Goal: Contribute content

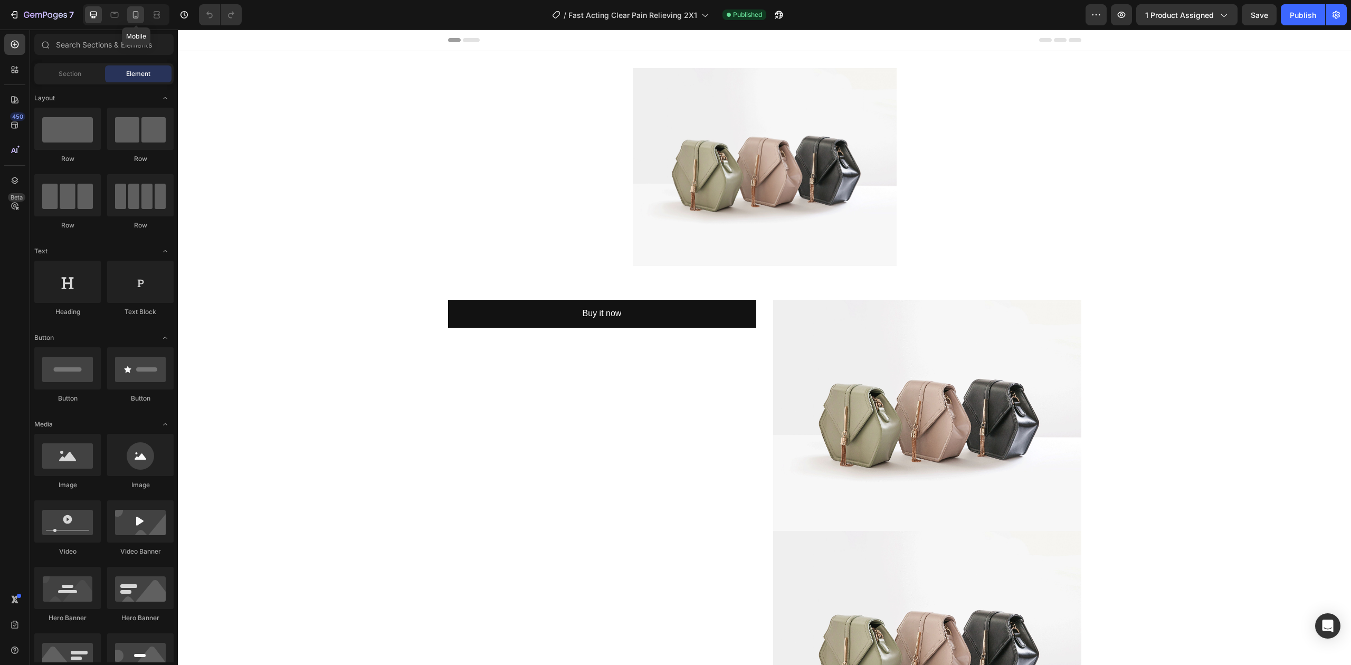
click at [136, 12] on icon at bounding box center [135, 14] width 11 height 11
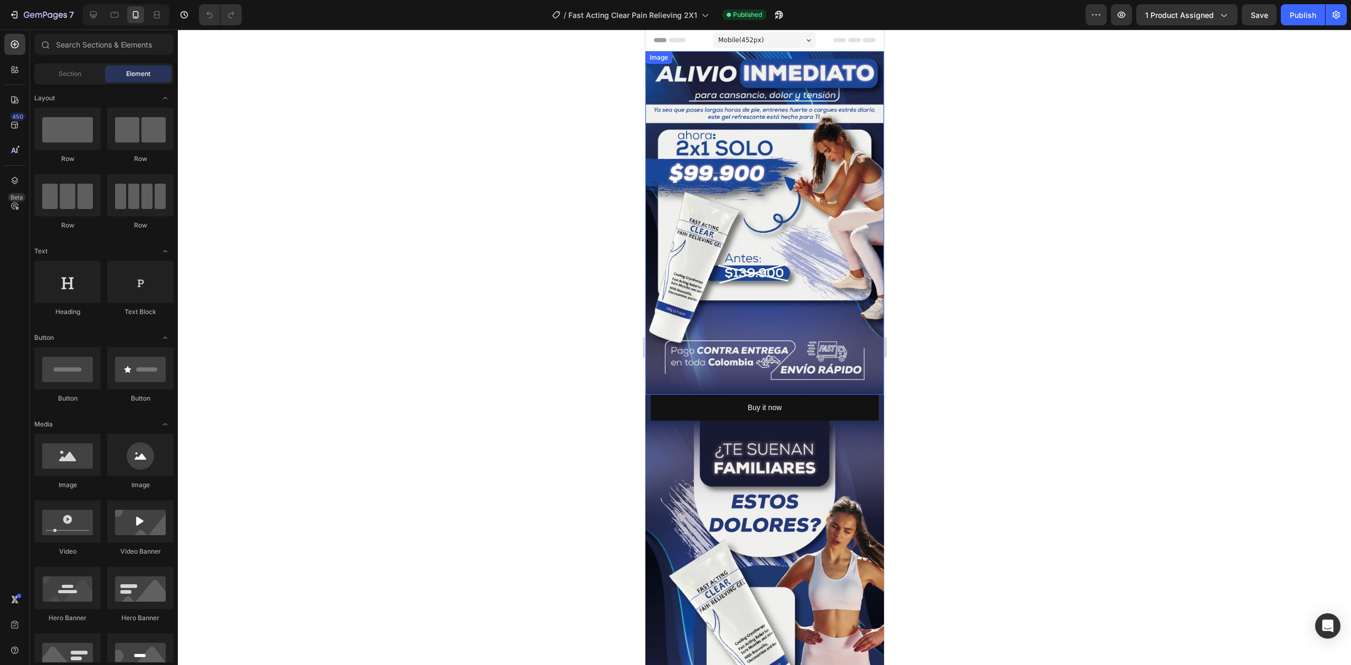
click at [799, 312] on img at bounding box center [764, 223] width 239 height 344
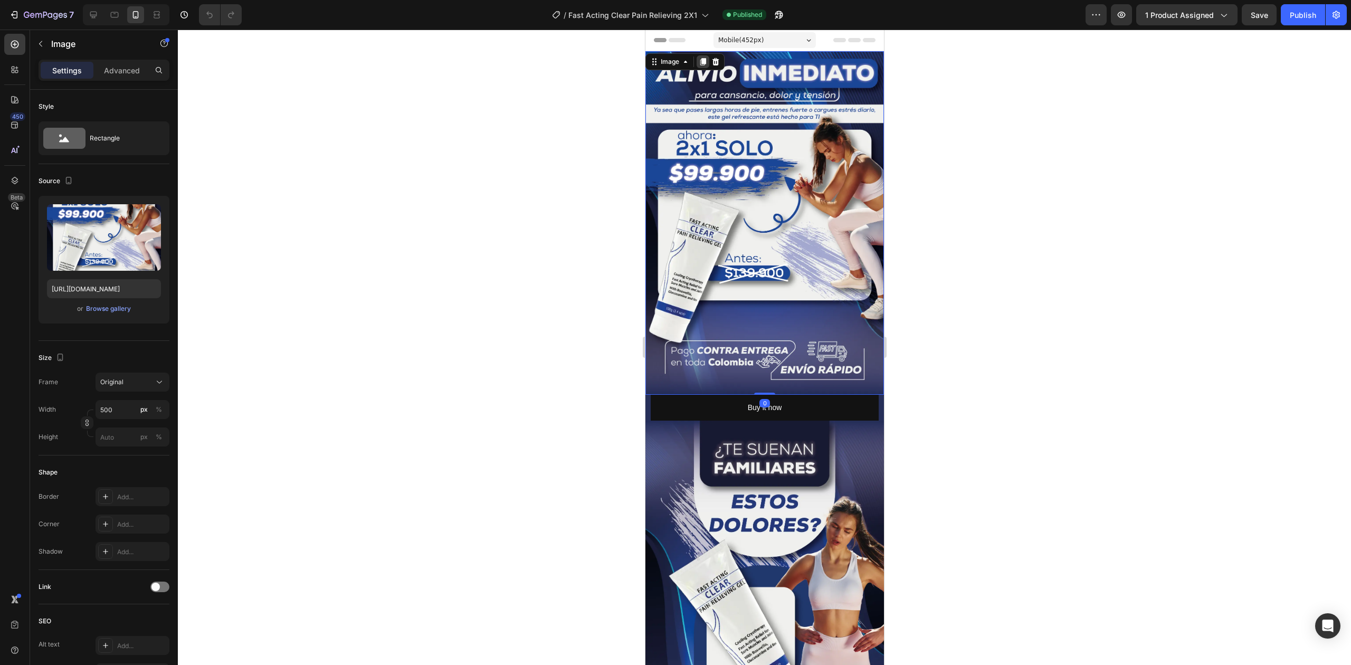
click at [703, 57] on div at bounding box center [702, 61] width 13 height 13
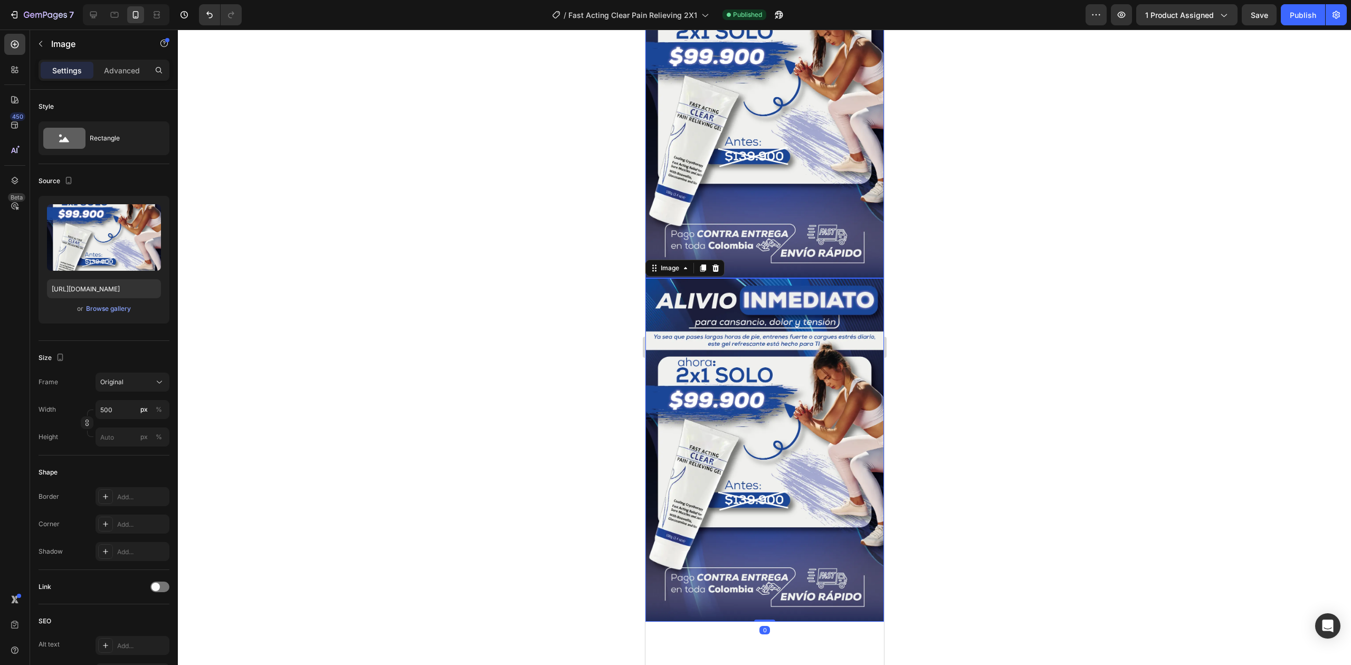
scroll to position [351, 0]
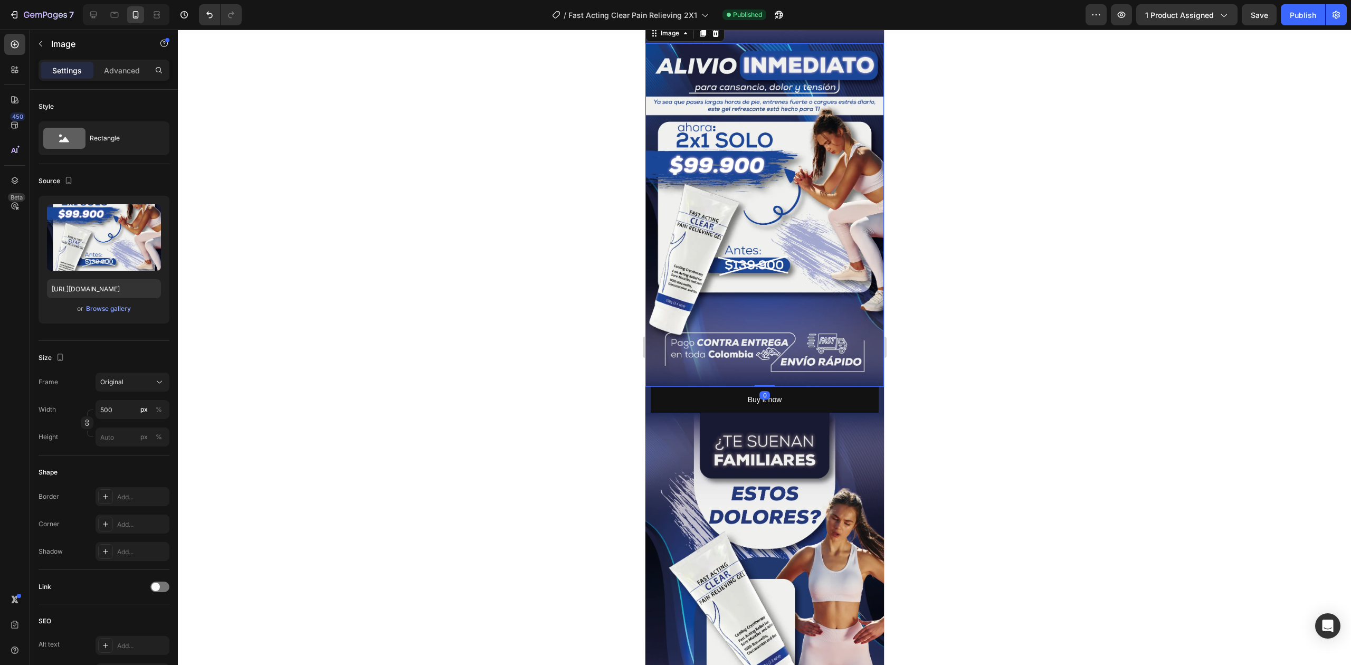
click at [782, 256] on img at bounding box center [764, 215] width 239 height 344
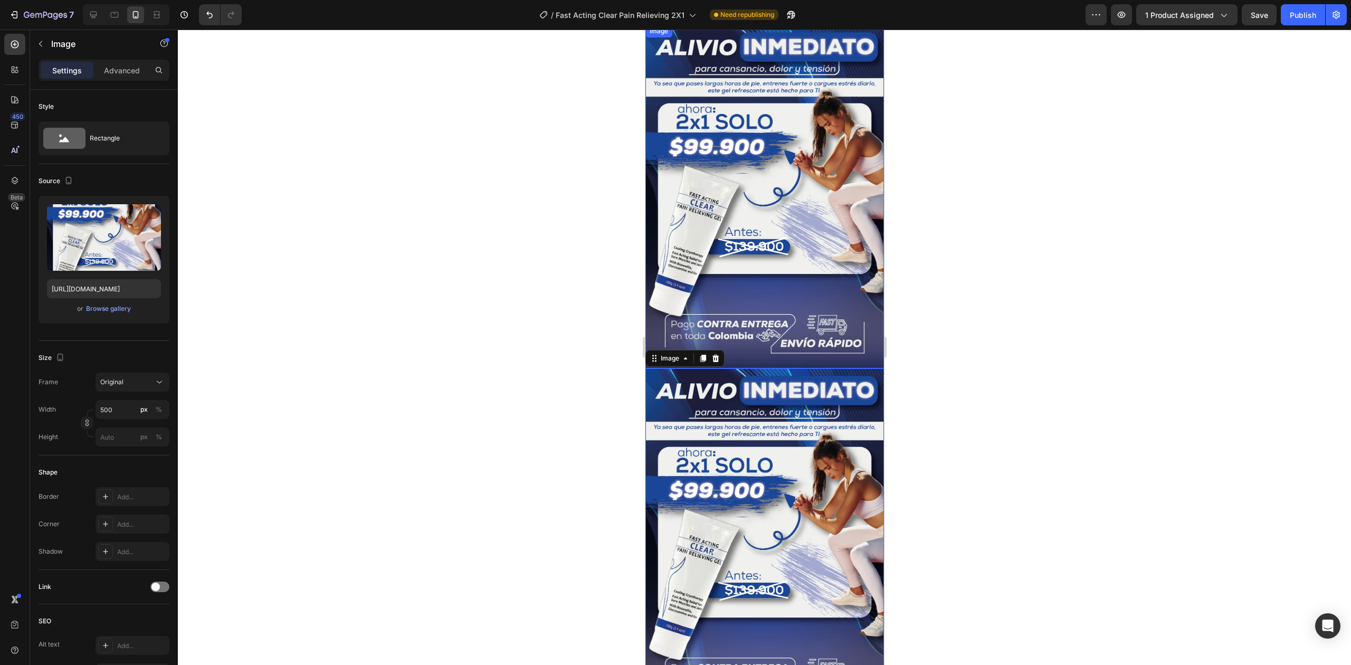
scroll to position [70, 0]
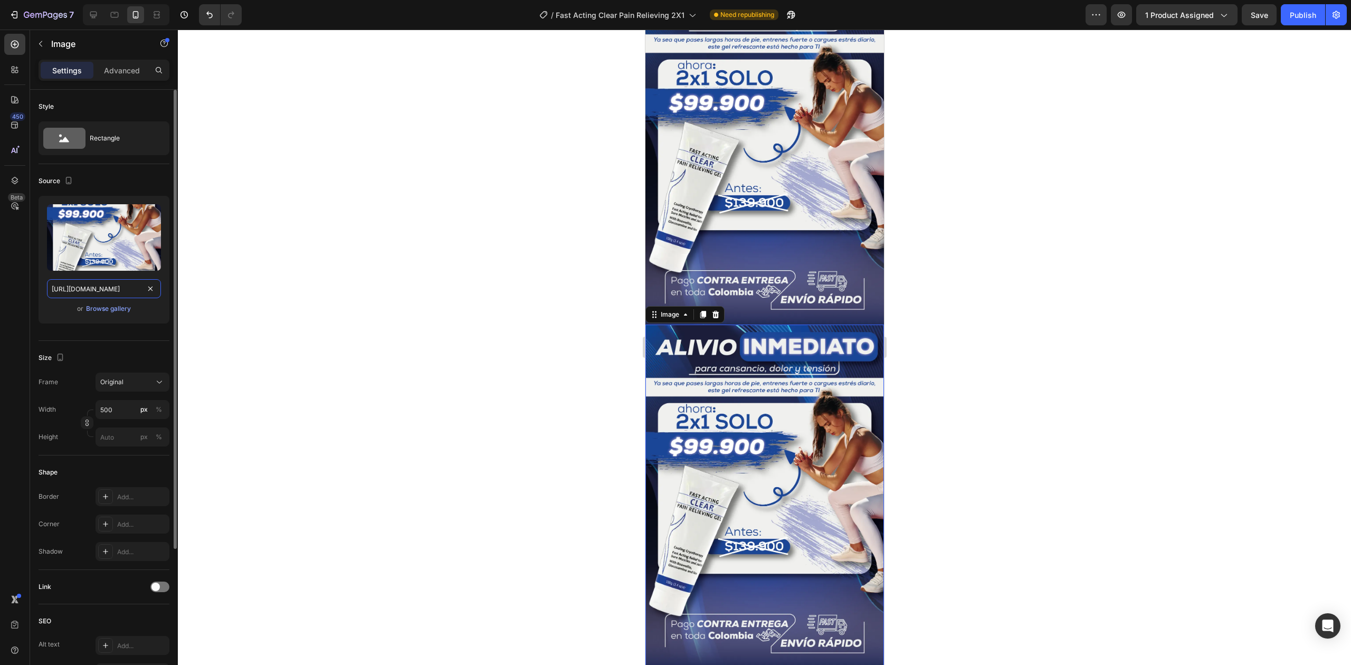
click at [150, 298] on input "[URL][DOMAIN_NAME]" at bounding box center [104, 288] width 114 height 19
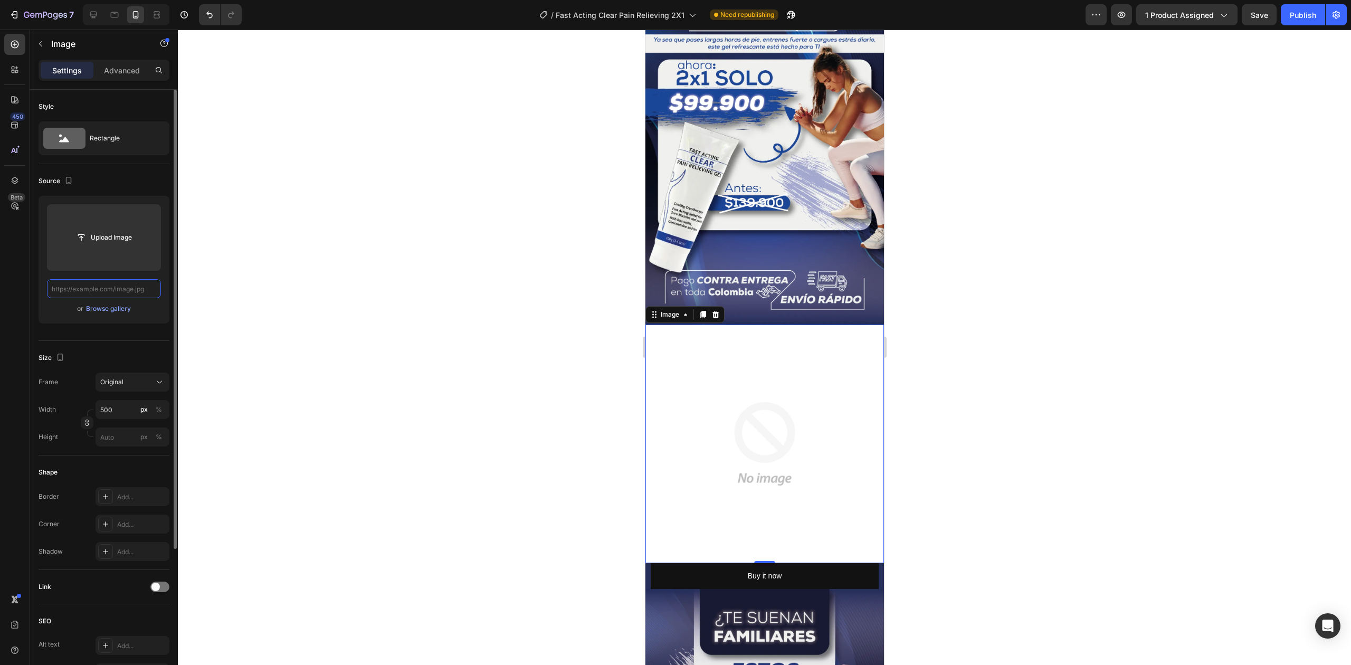
paste input "[URL][DOMAIN_NAME]"
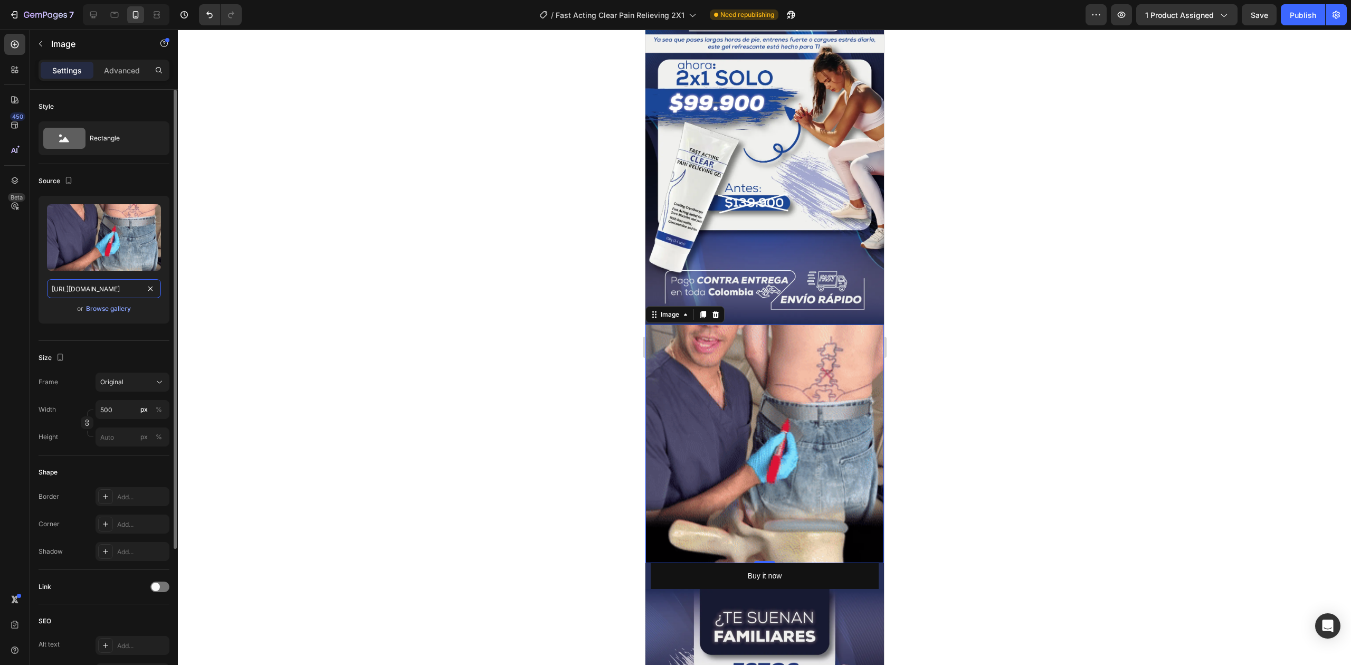
type input "[URL][DOMAIN_NAME]"
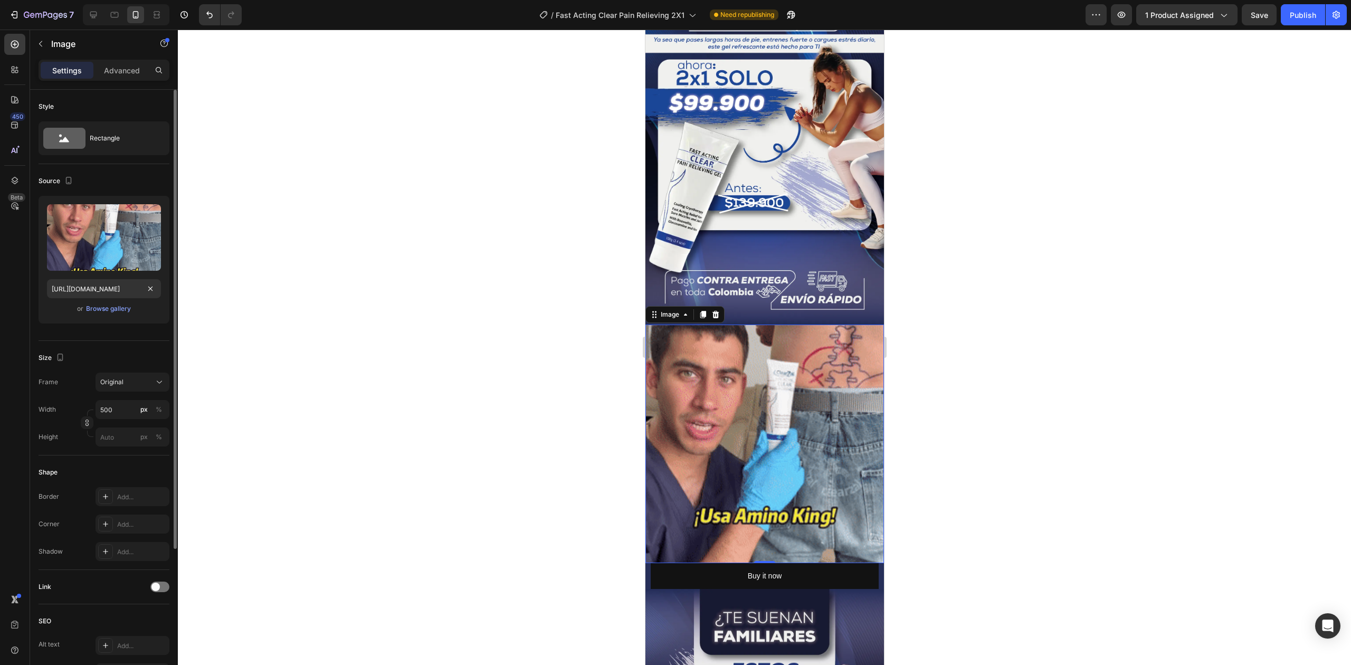
scroll to position [0, 0]
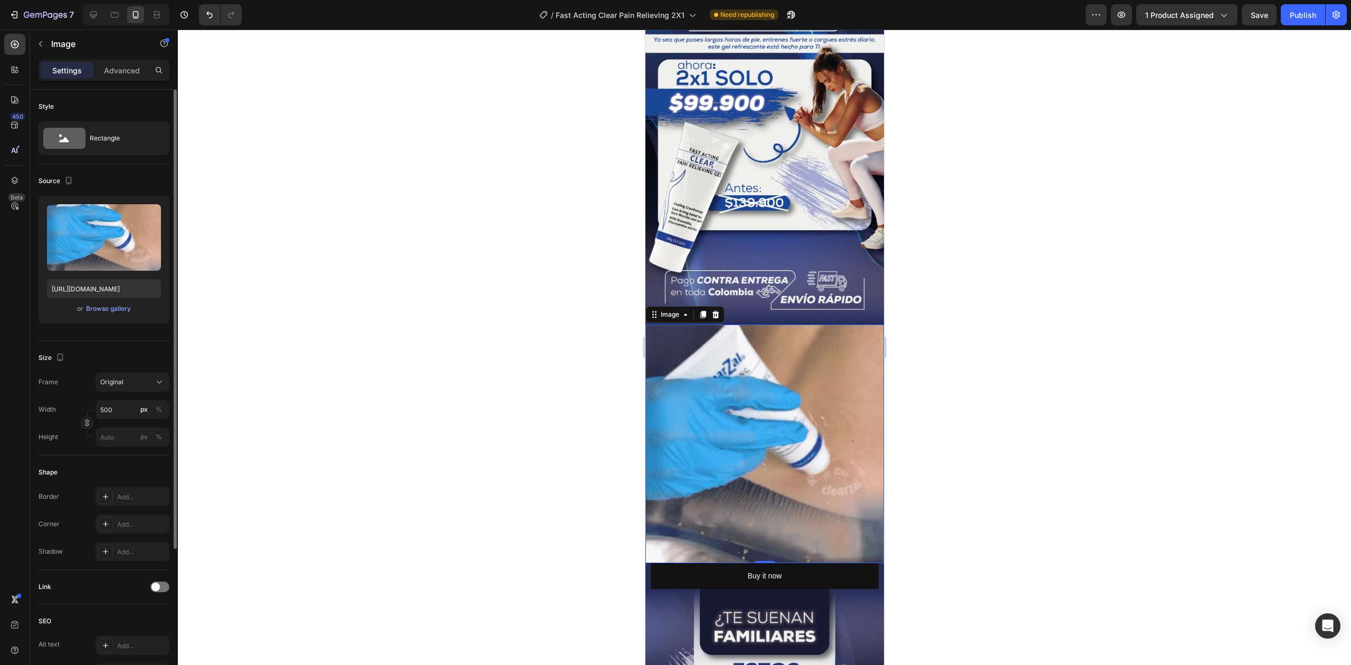
click at [1060, 290] on div at bounding box center [764, 347] width 1173 height 635
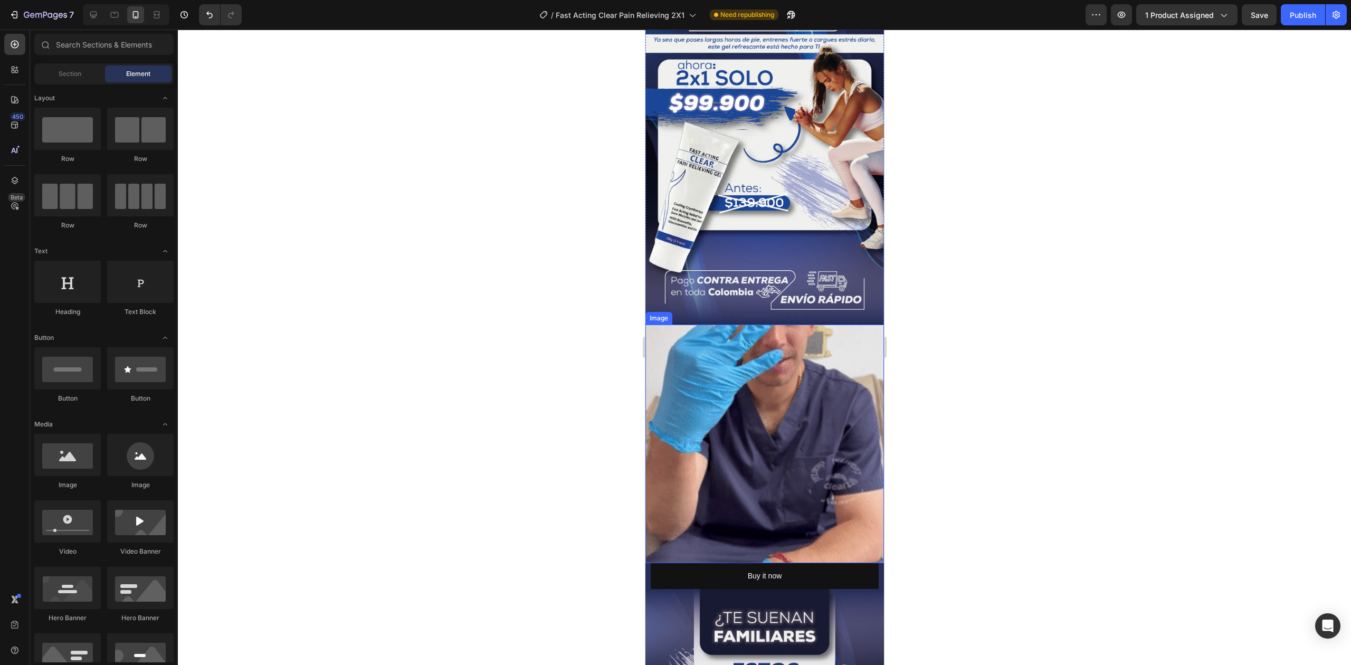
click at [825, 378] on img at bounding box center [764, 444] width 239 height 239
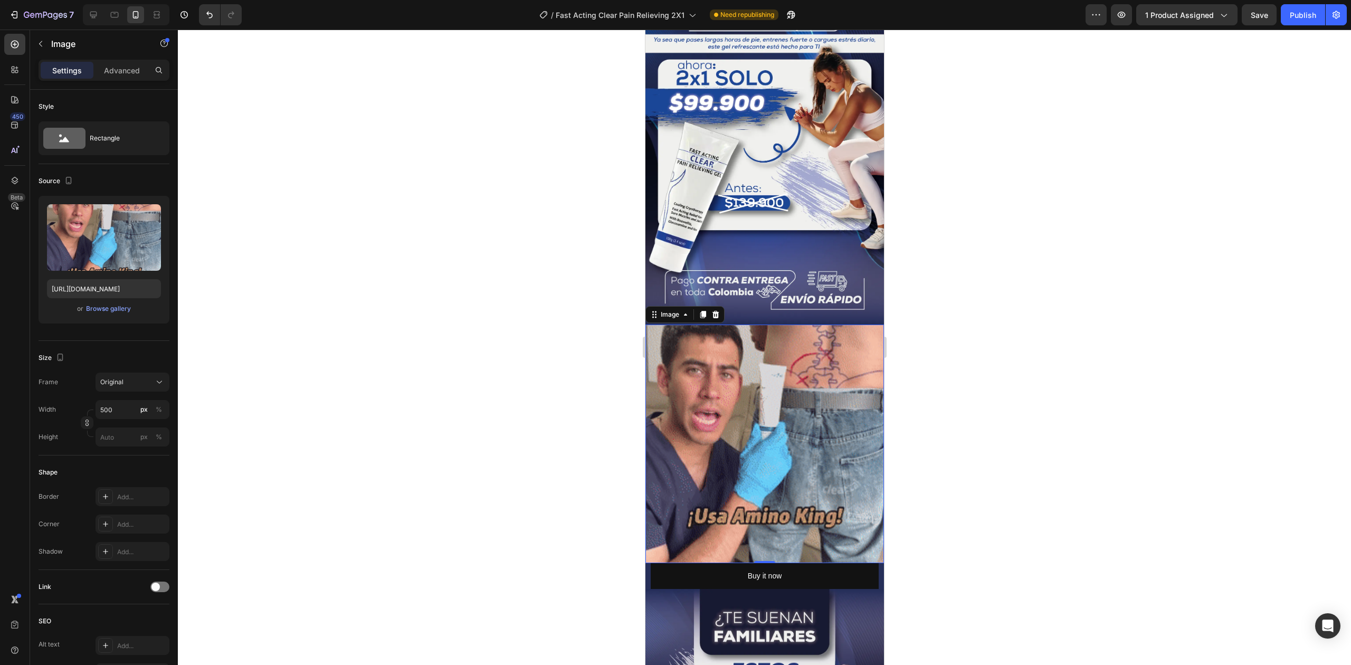
click at [743, 328] on img at bounding box center [764, 444] width 239 height 239
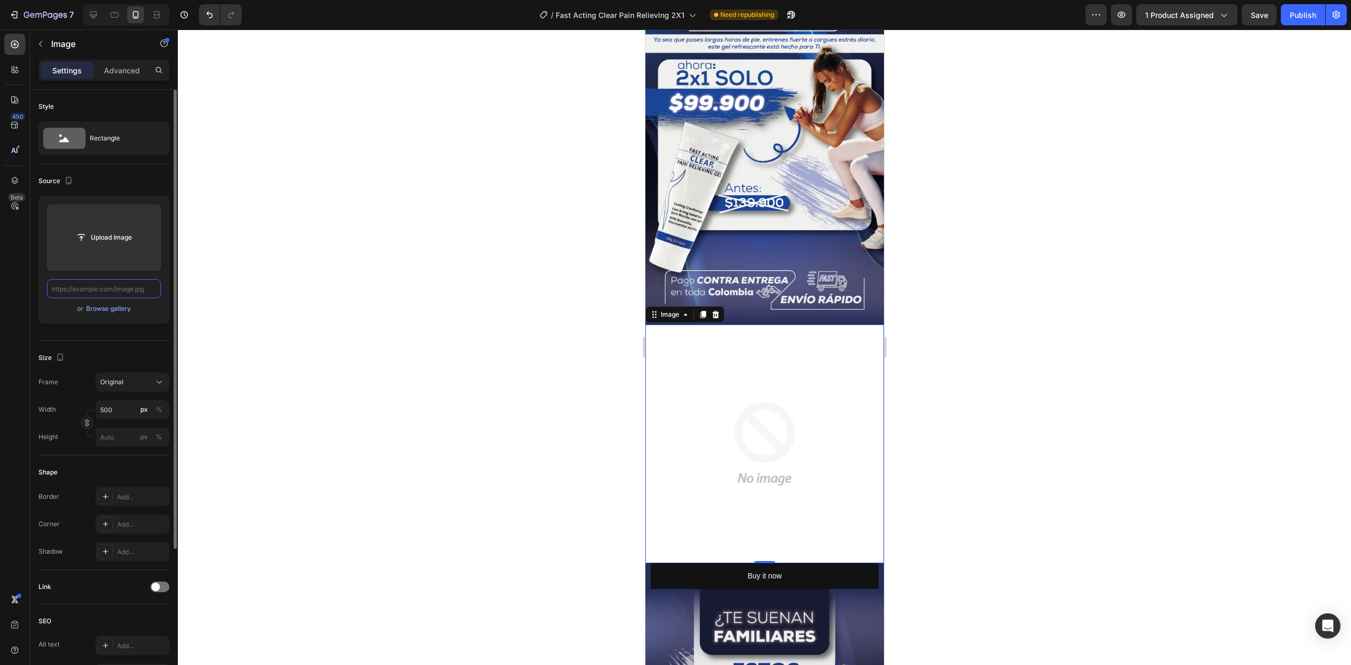
paste input "[URL][DOMAIN_NAME]"
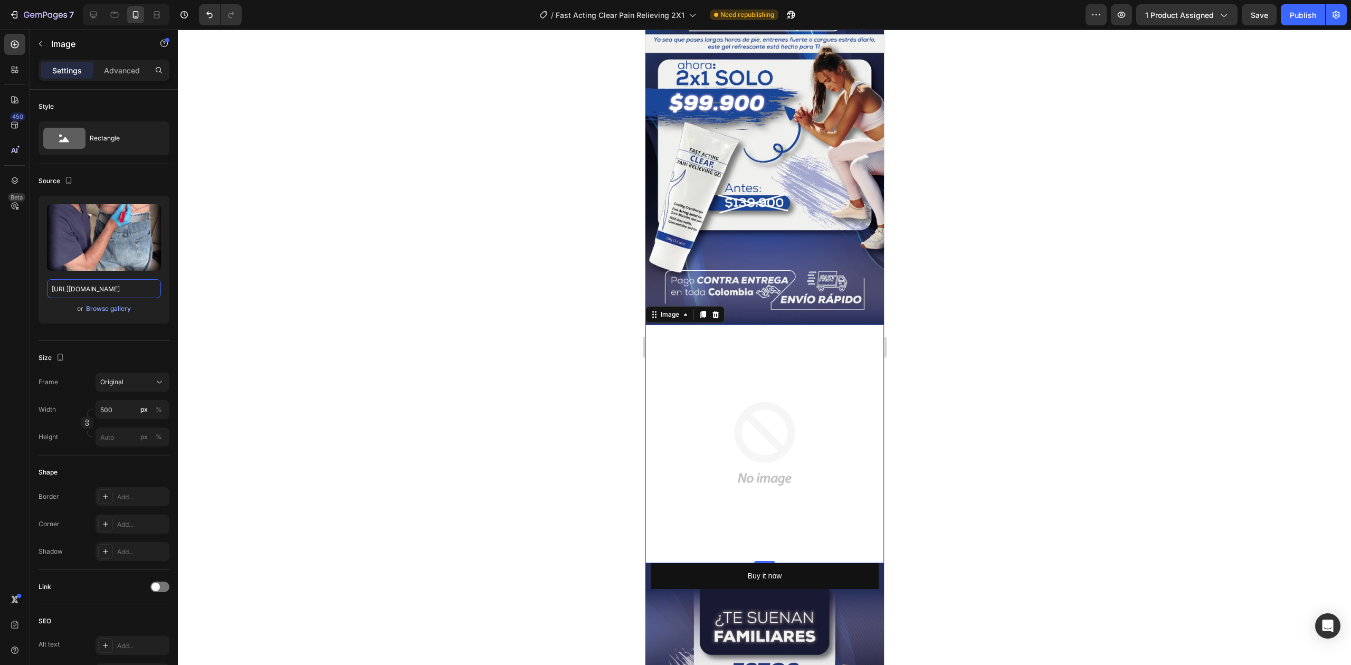
scroll to position [0, 543]
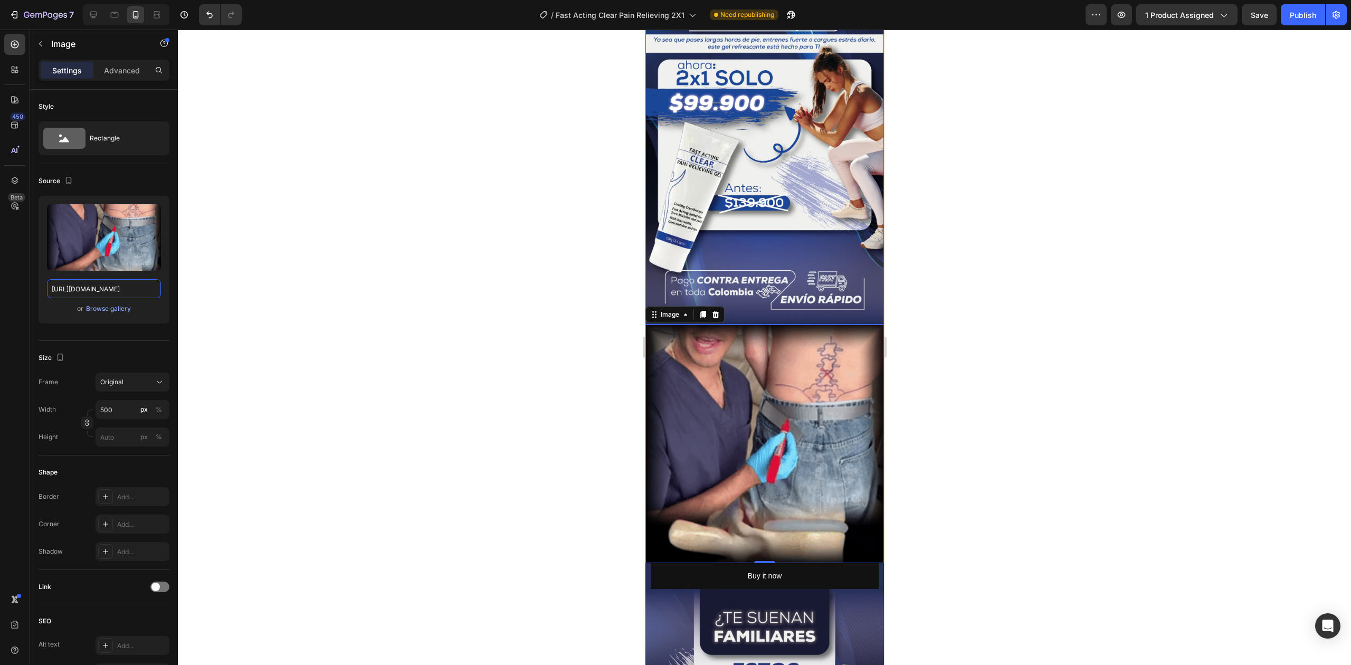
type input "[URL][DOMAIN_NAME]"
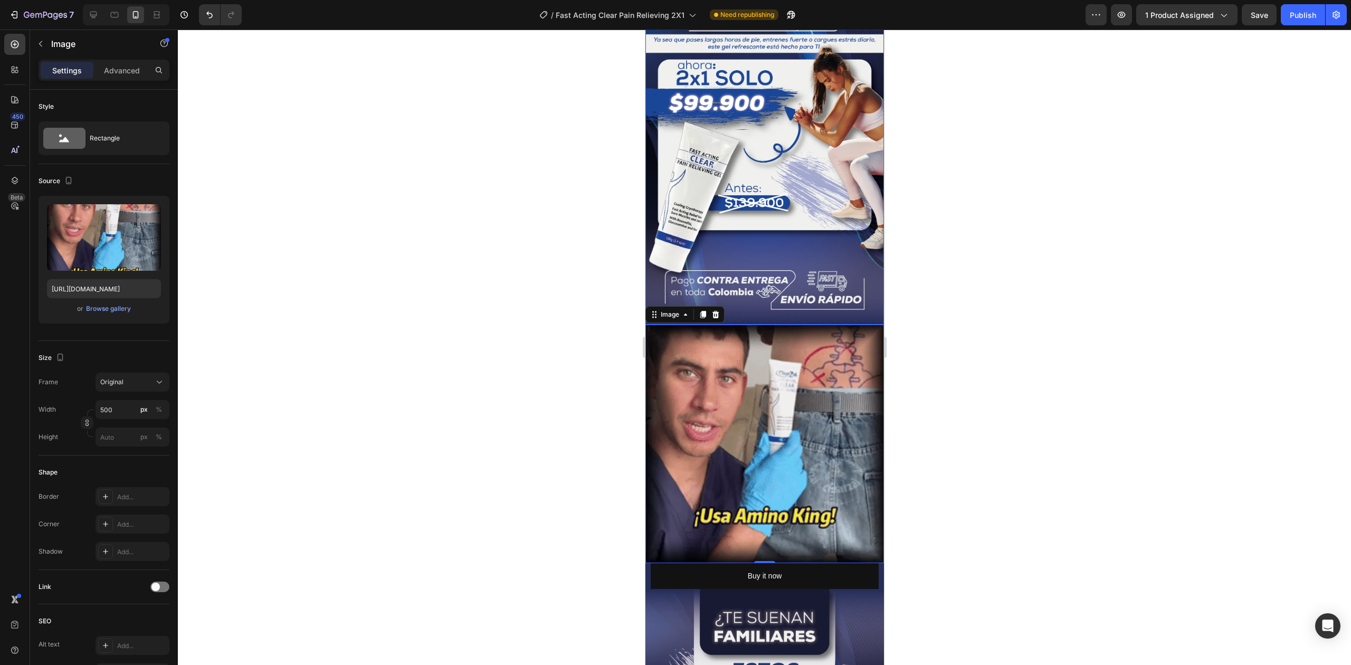
scroll to position [0, 0]
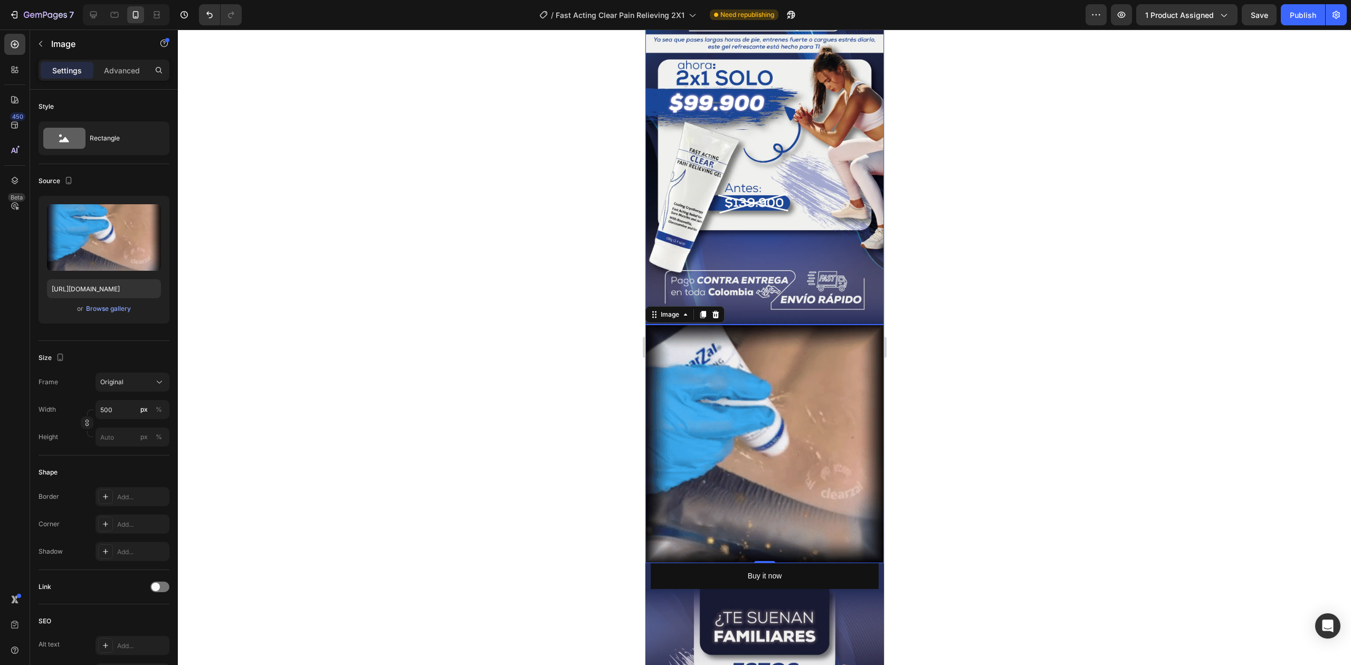
click at [1040, 296] on div at bounding box center [764, 347] width 1173 height 635
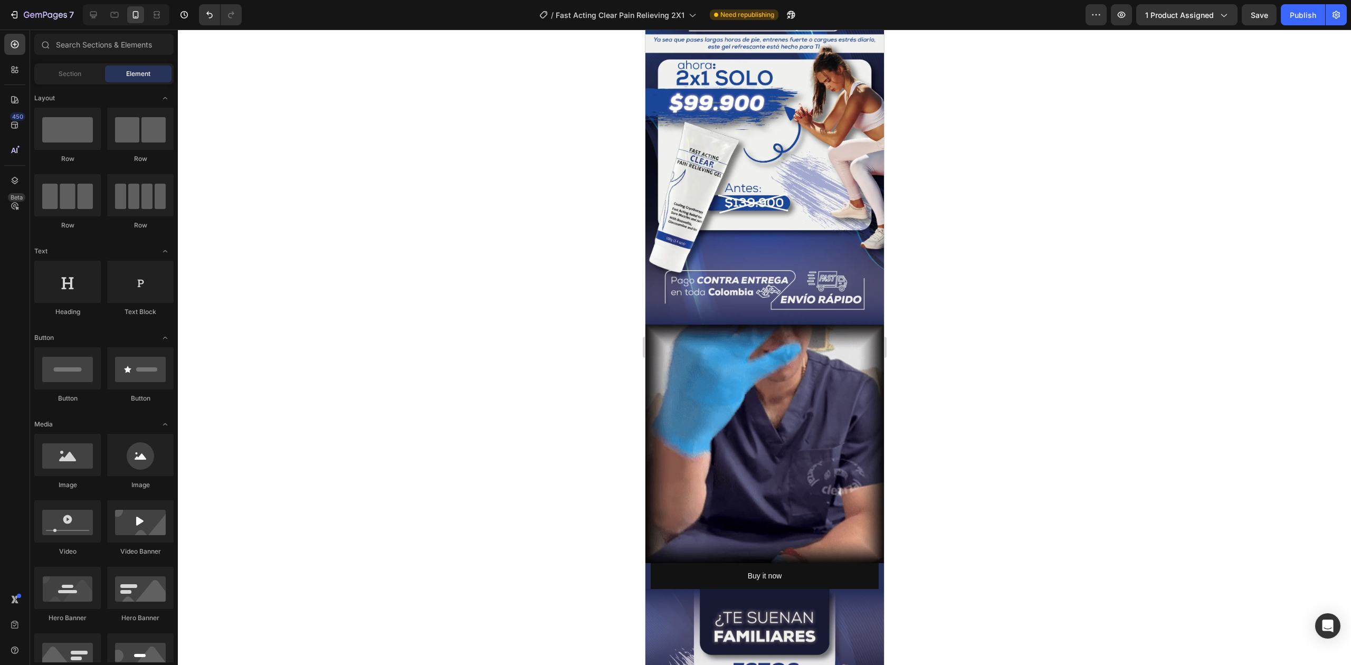
click at [463, 365] on div at bounding box center [764, 347] width 1173 height 635
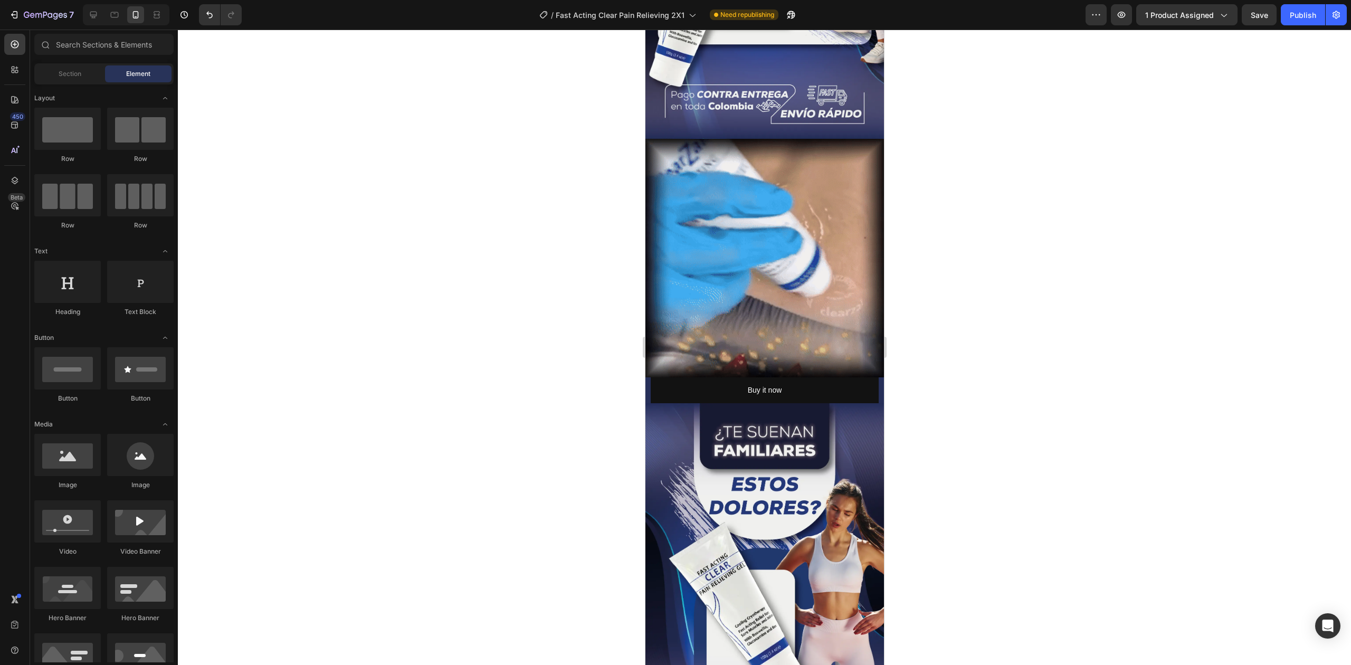
scroll to position [281, 0]
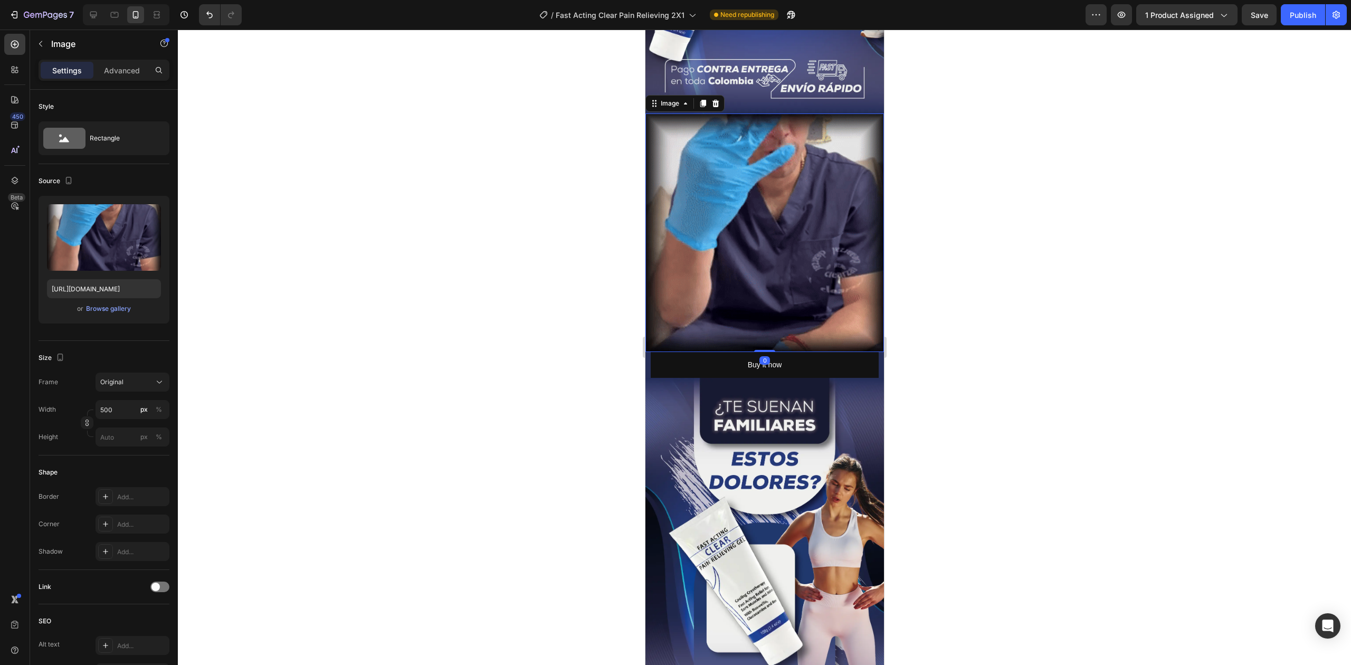
click at [791, 207] on img at bounding box center [764, 232] width 239 height 239
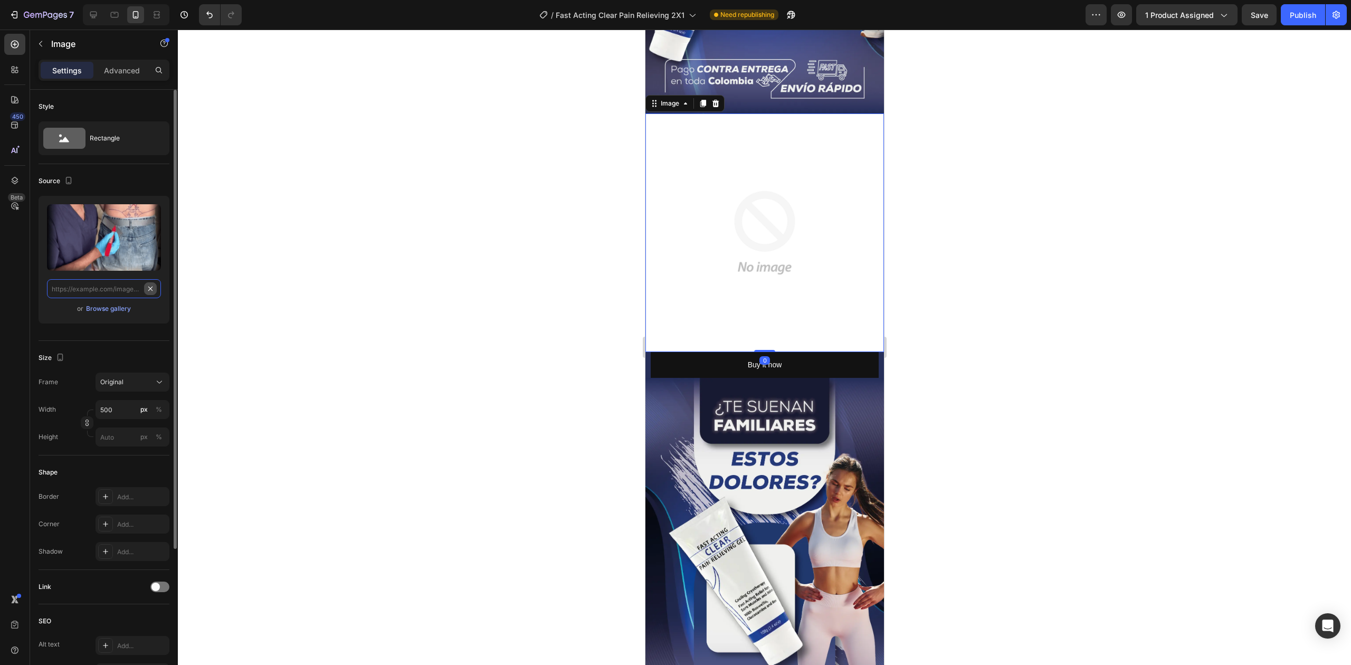
scroll to position [0, 0]
paste input "[URL][DOMAIN_NAME]"
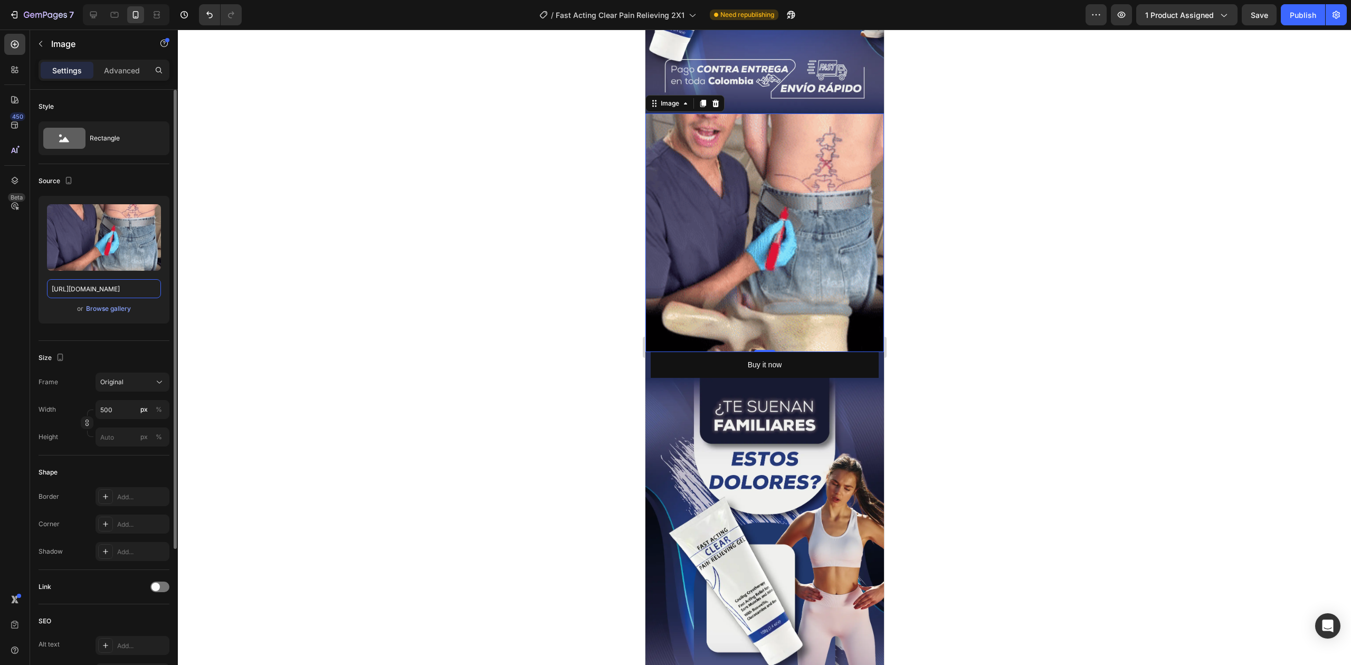
type input "[URL][DOMAIN_NAME]"
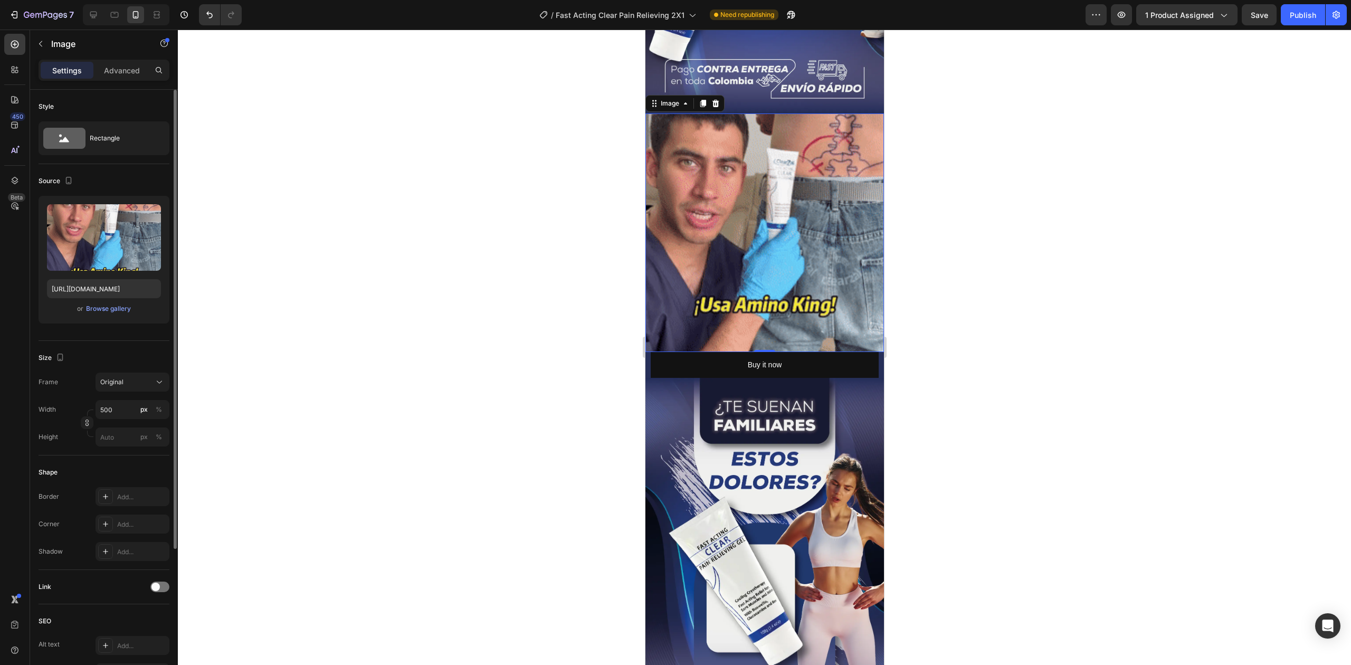
scroll to position [0, 0]
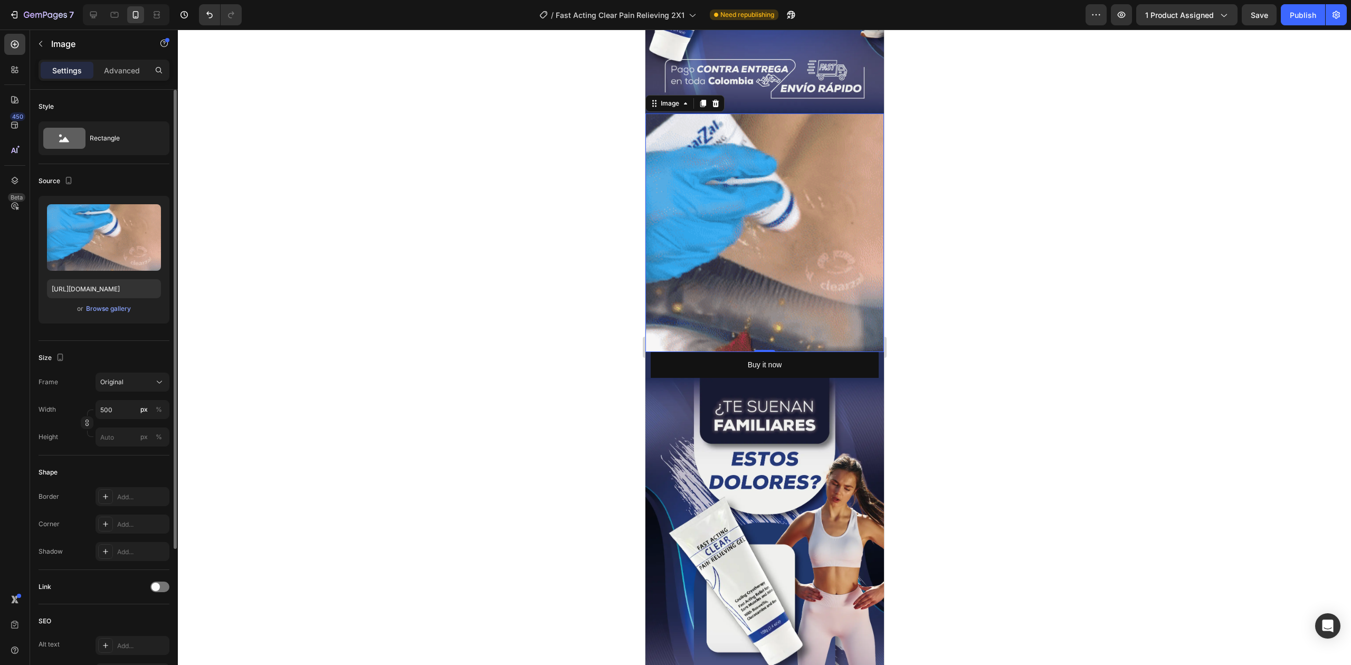
click at [1063, 194] on div at bounding box center [764, 347] width 1173 height 635
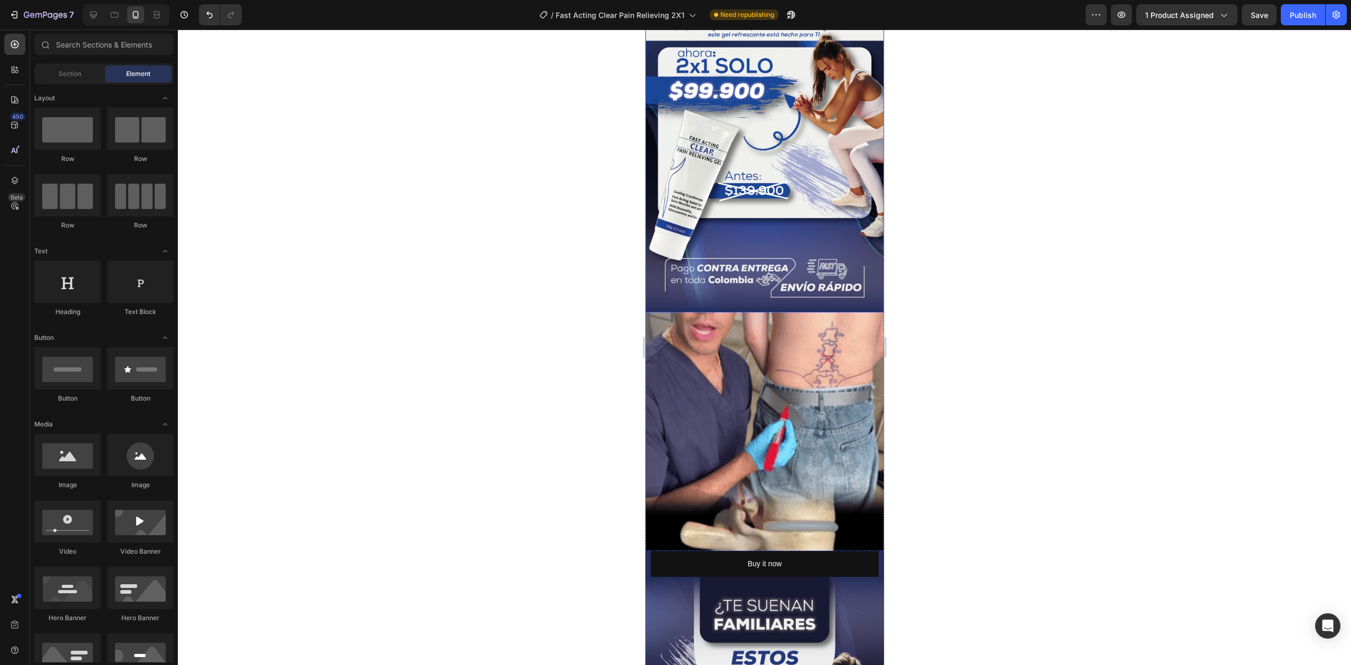
scroll to position [211, 0]
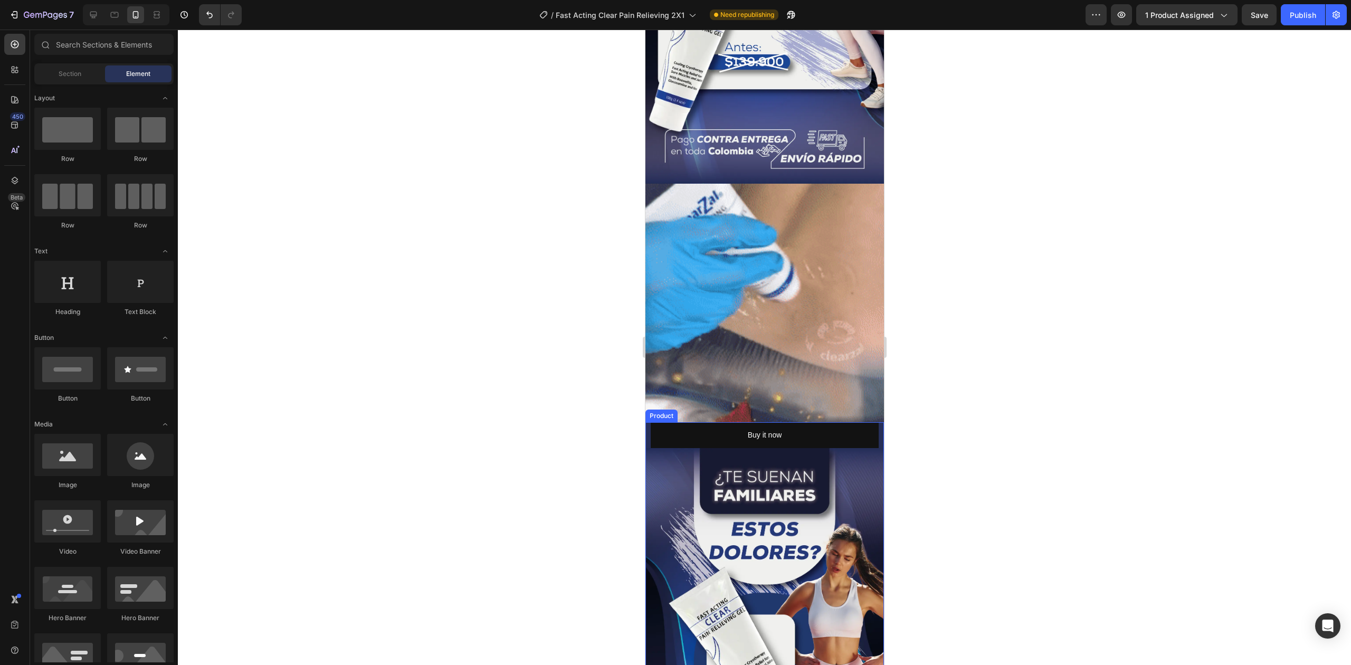
click at [645, 422] on div "Buy it now Dynamic Checkout" at bounding box center [764, 435] width 239 height 26
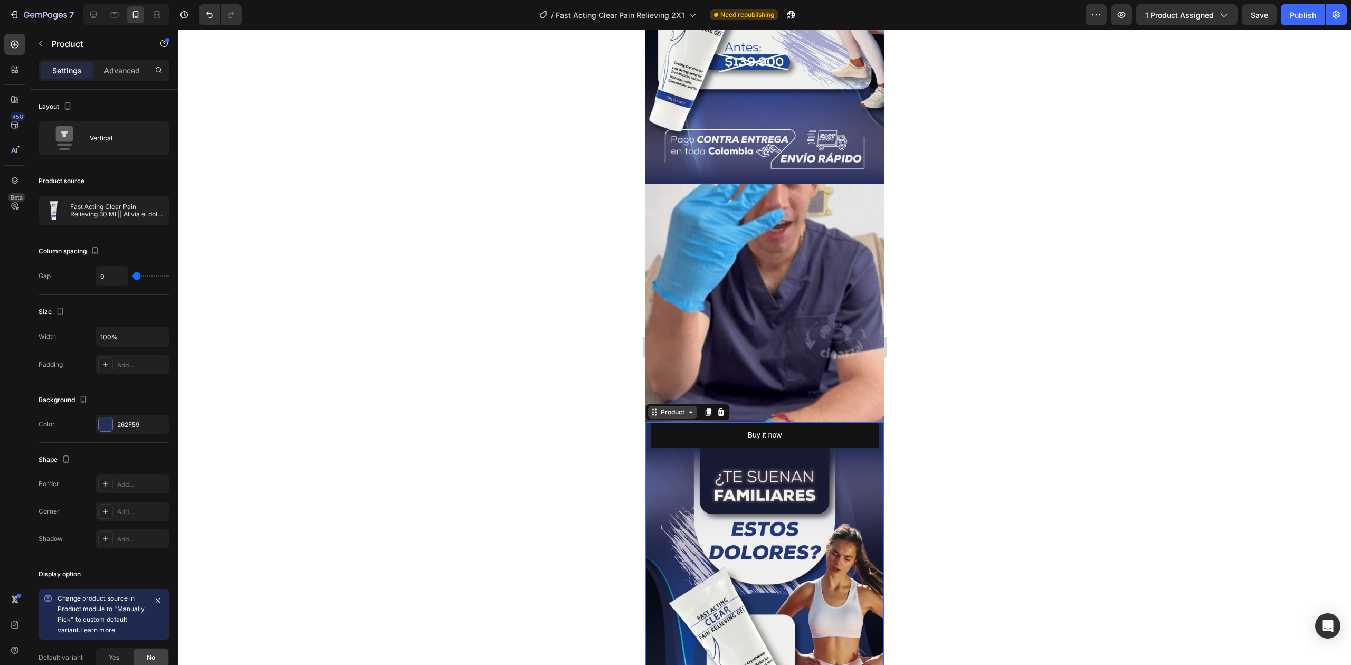
click at [683, 407] on div "Product" at bounding box center [672, 411] width 28 height 9
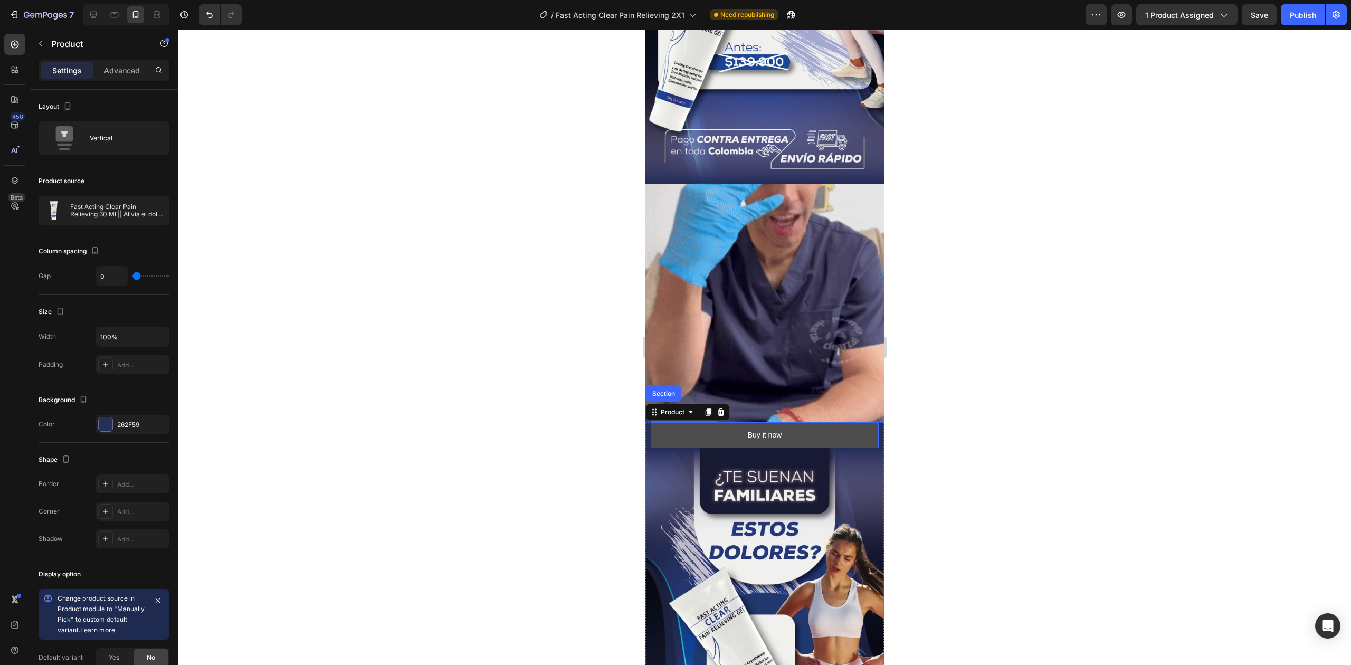
click at [672, 422] on button "Buy it now" at bounding box center [764, 435] width 228 height 26
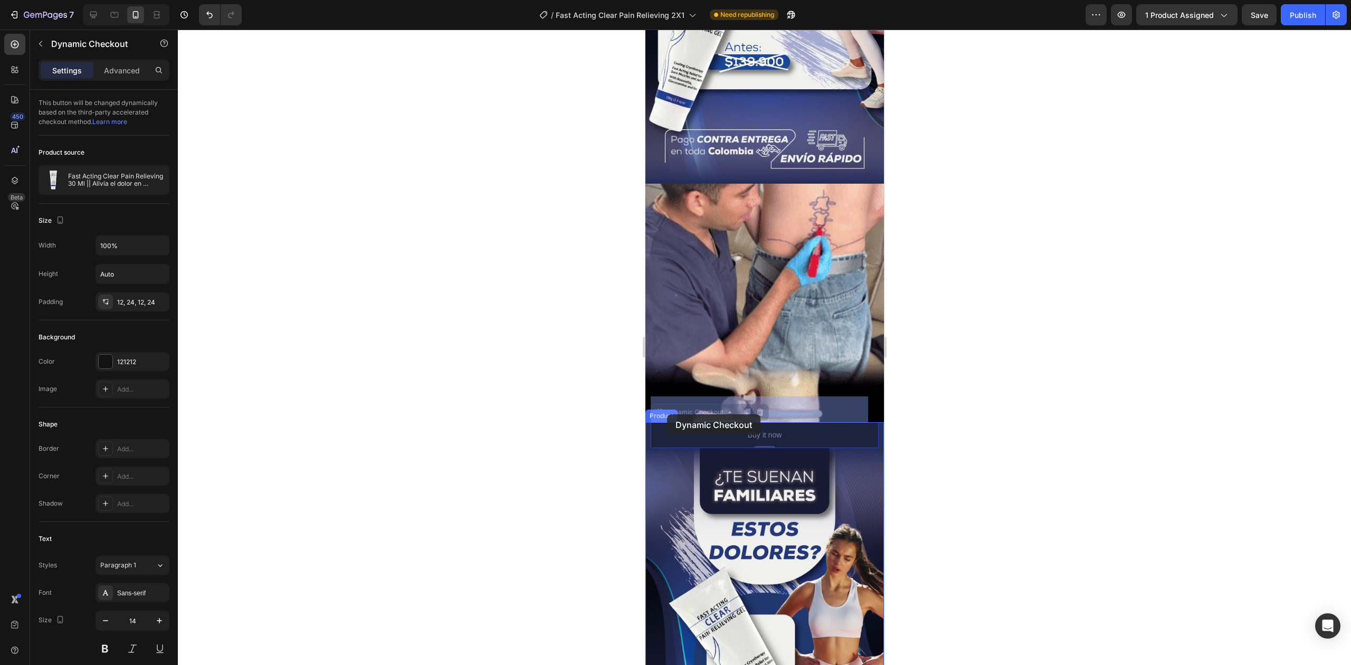
drag, startPoint x: 669, startPoint y: 391, endPoint x: 666, endPoint y: 414, distance: 23.3
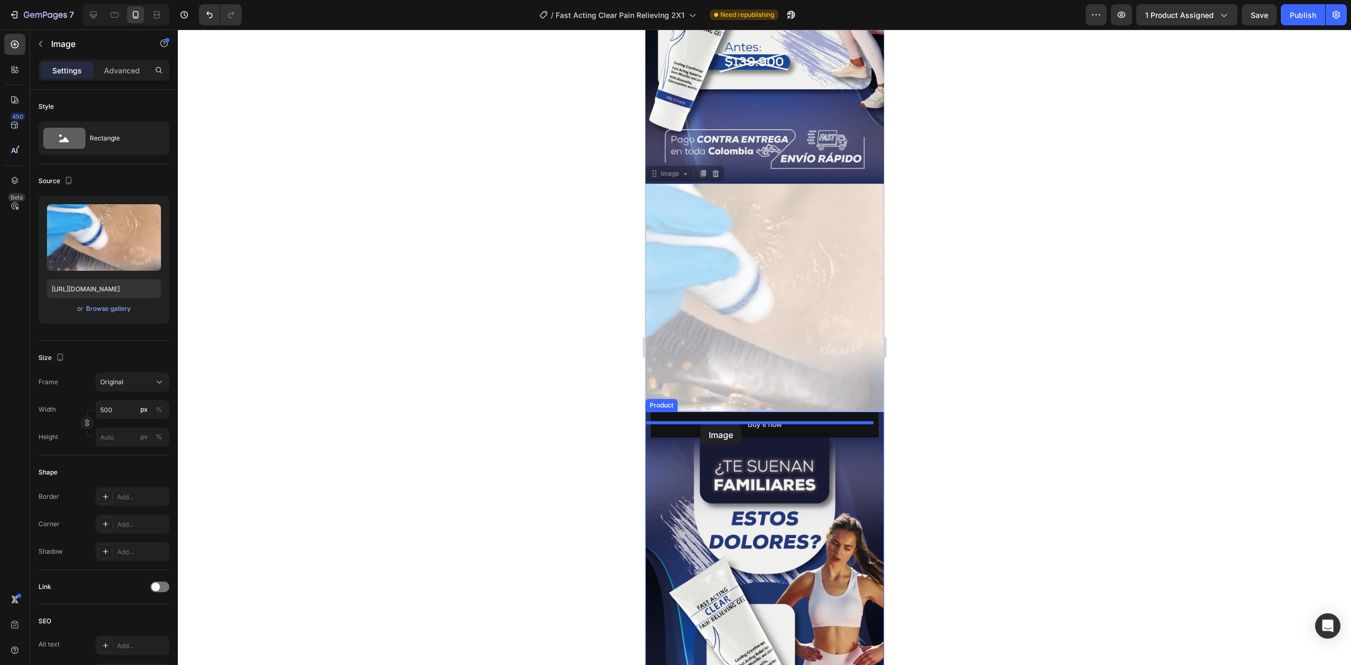
drag, startPoint x: 783, startPoint y: 239, endPoint x: 700, endPoint y: 424, distance: 202.9
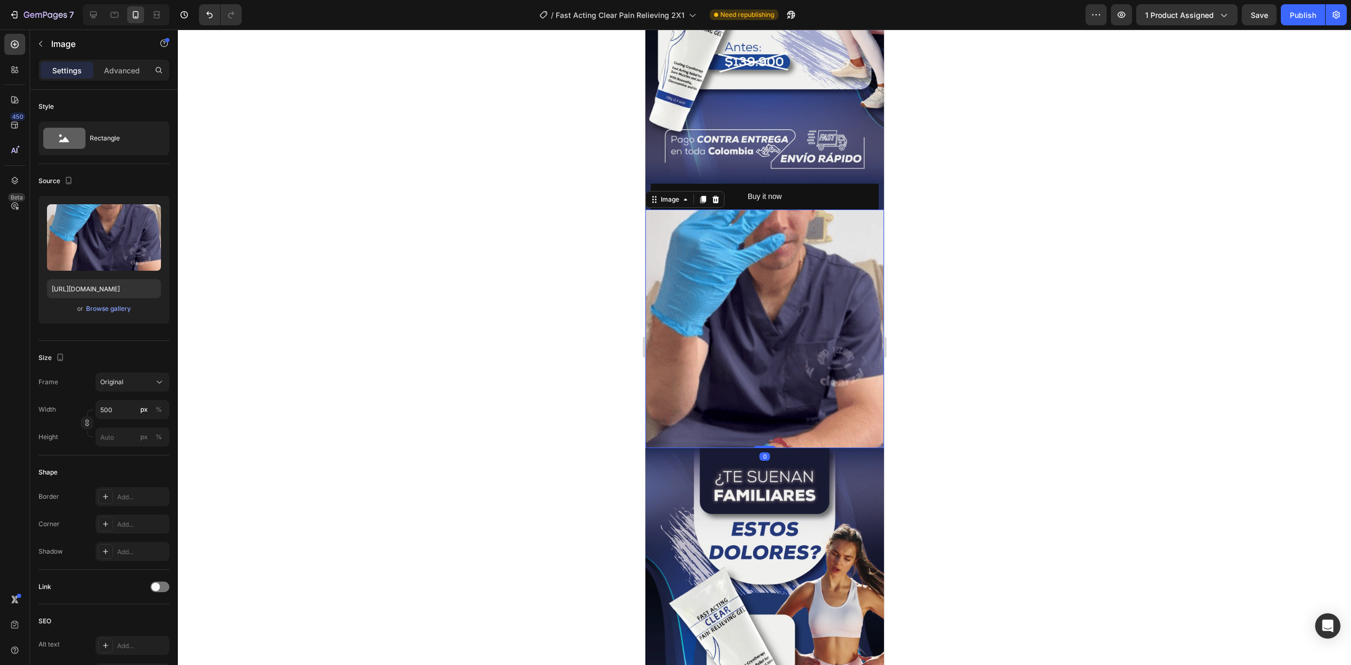
click at [964, 300] on div at bounding box center [764, 347] width 1173 height 635
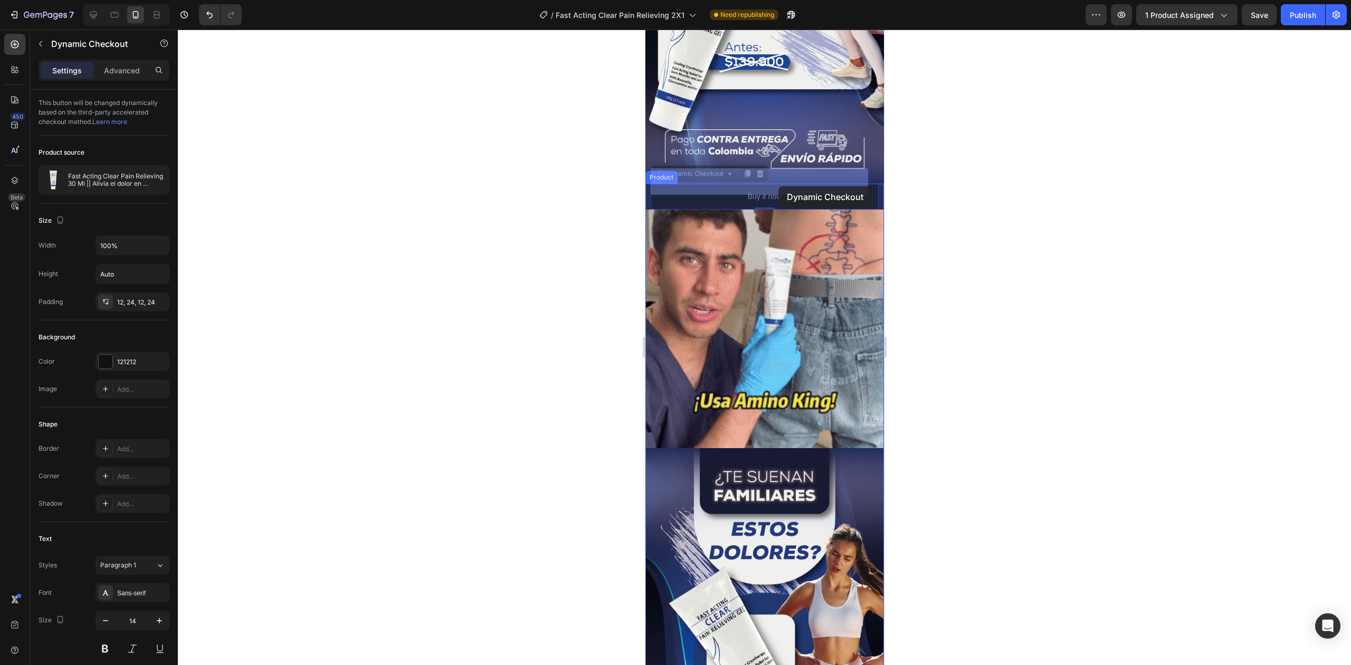
drag, startPoint x: 774, startPoint y: 180, endPoint x: 778, endPoint y: 186, distance: 7.1
click at [963, 176] on div at bounding box center [764, 347] width 1173 height 635
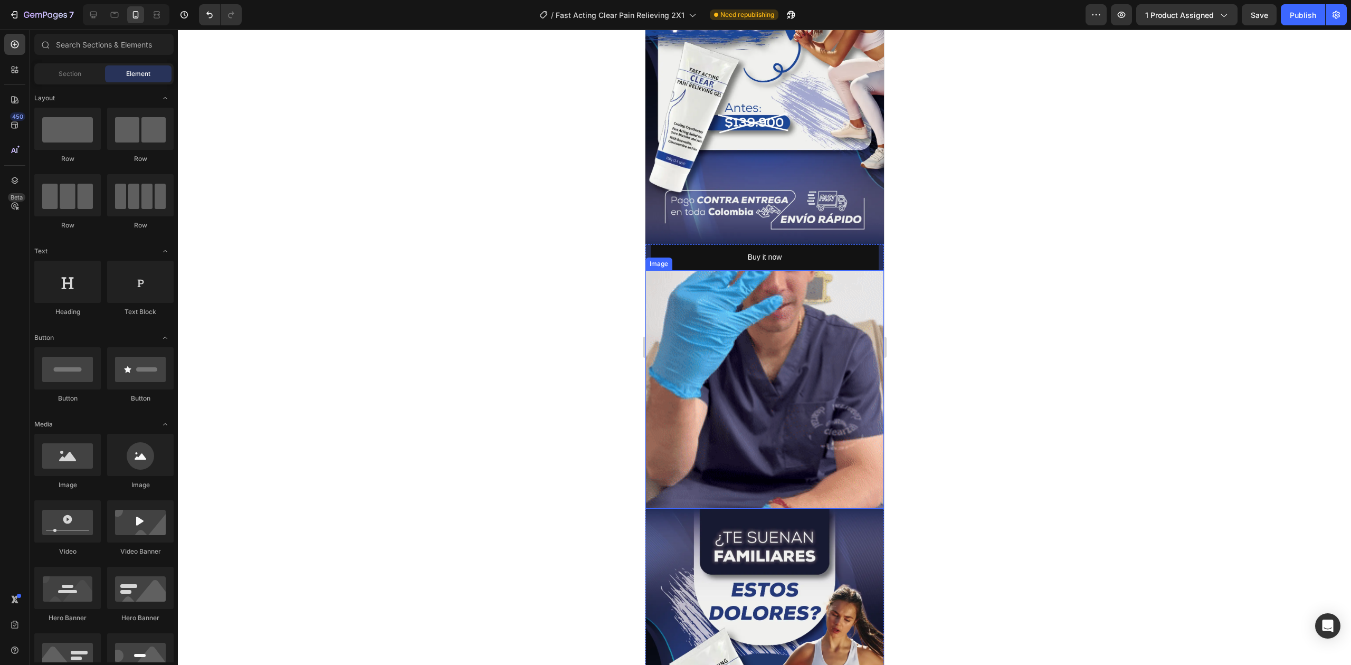
scroll to position [0, 0]
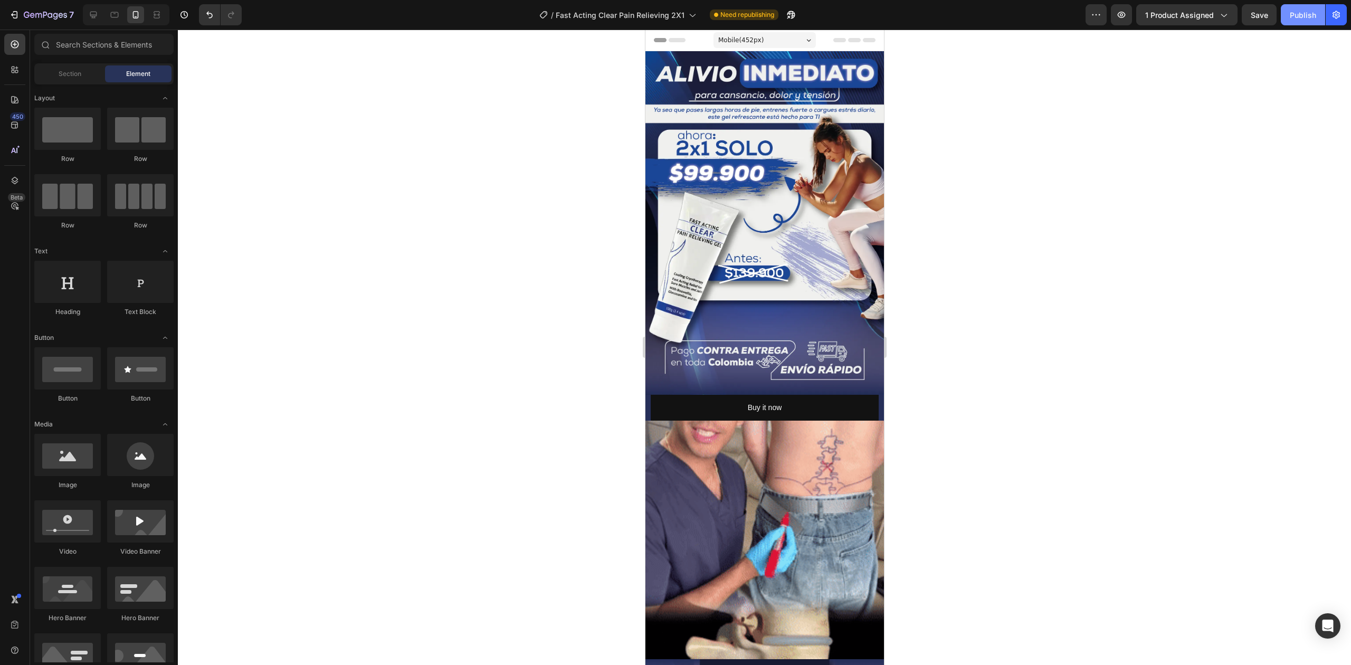
click at [1301, 24] on button "Publish" at bounding box center [1303, 14] width 44 height 21
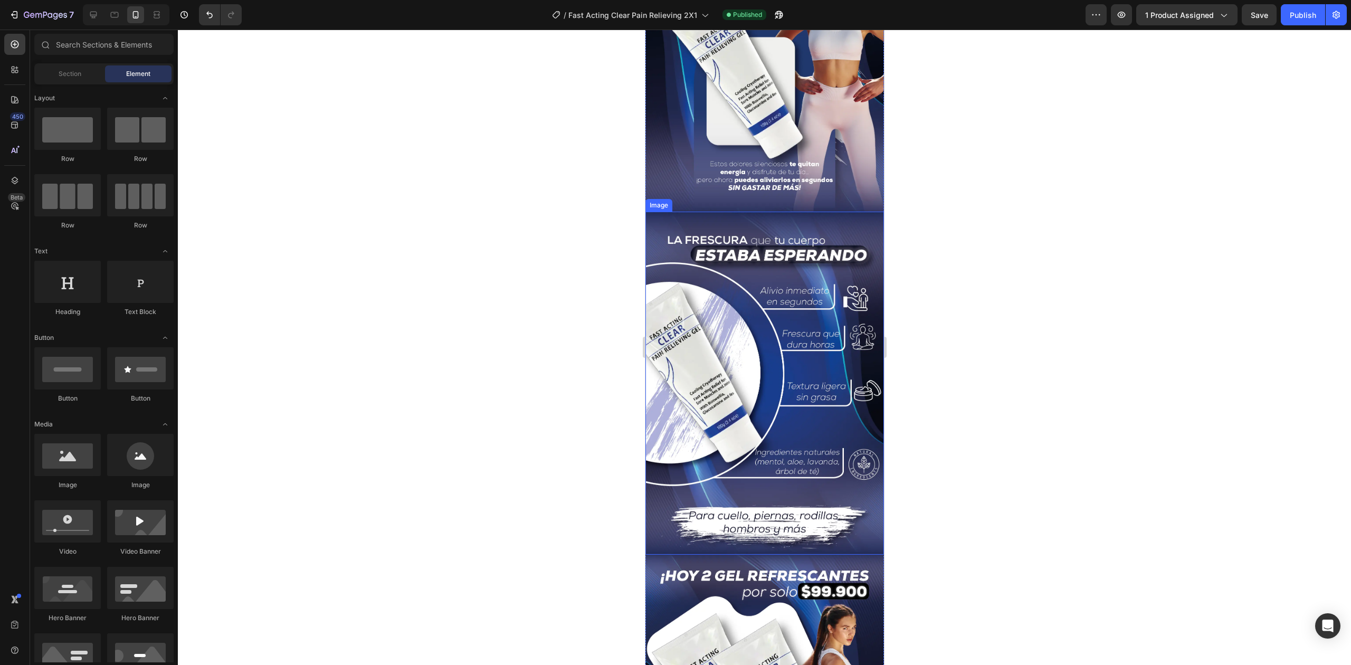
scroll to position [563, 0]
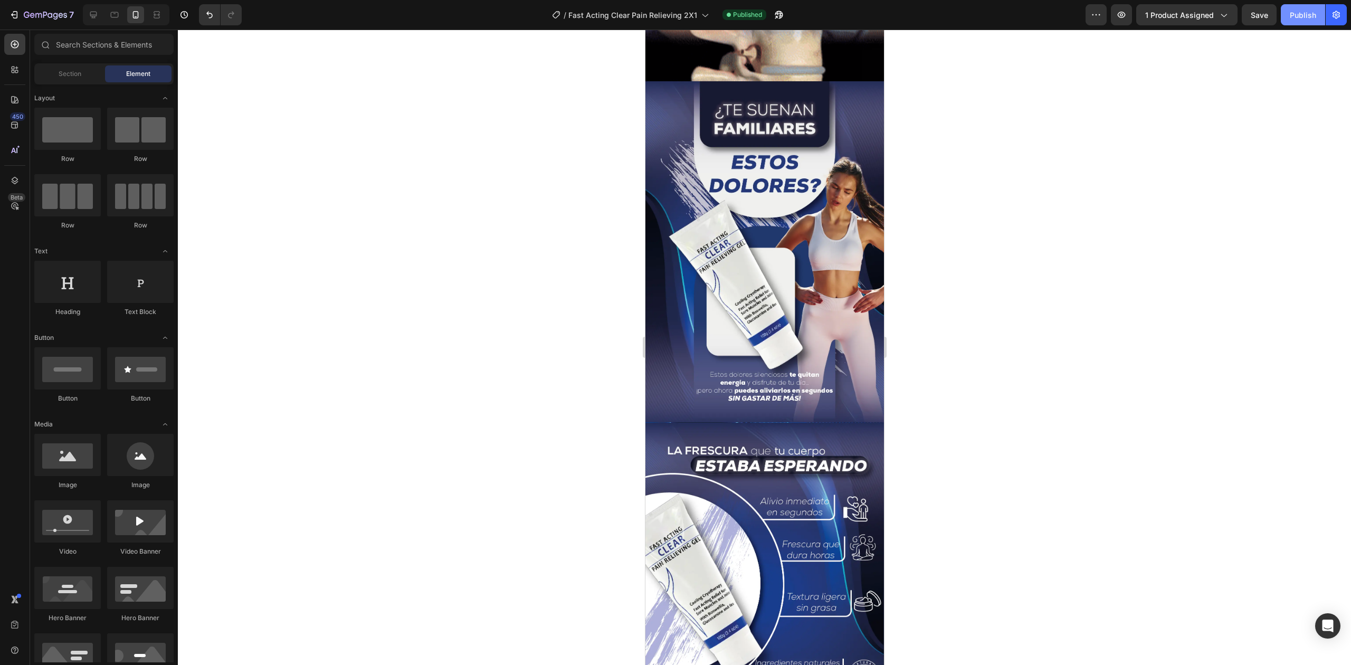
click at [1305, 22] on button "Publish" at bounding box center [1303, 14] width 44 height 21
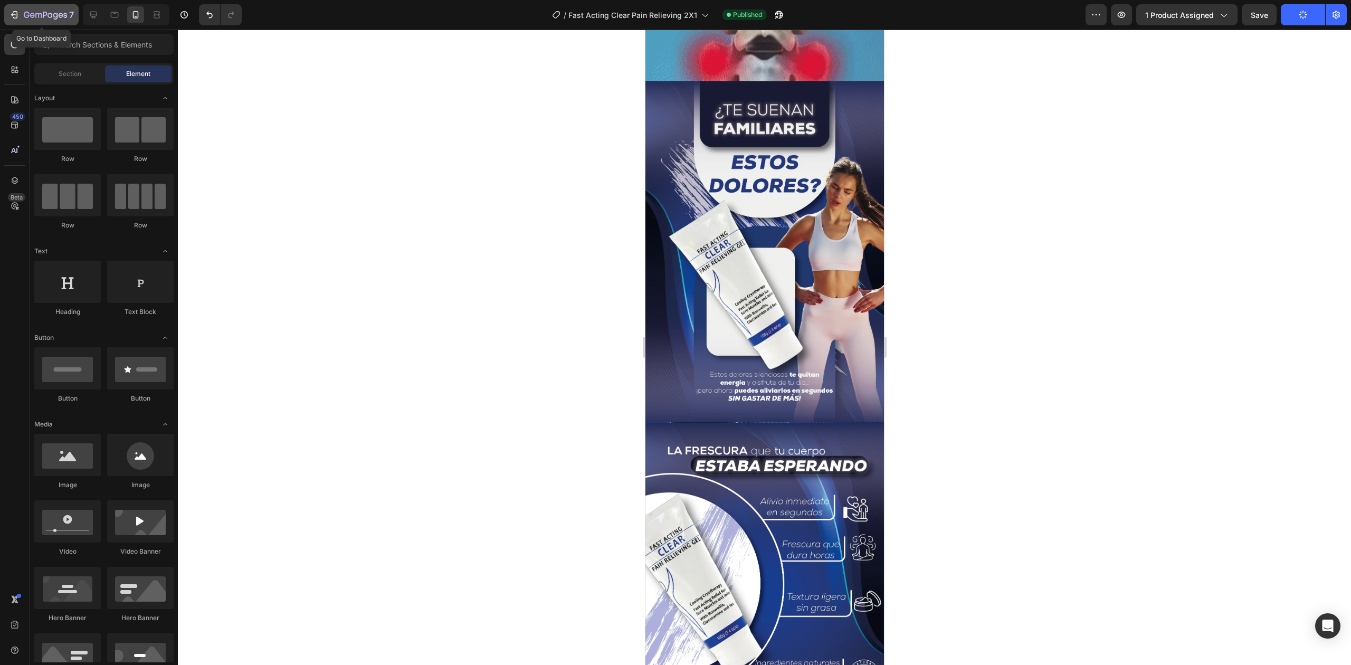
click at [50, 11] on icon "button" at bounding box center [45, 15] width 43 height 9
